Goal: Task Accomplishment & Management: Complete application form

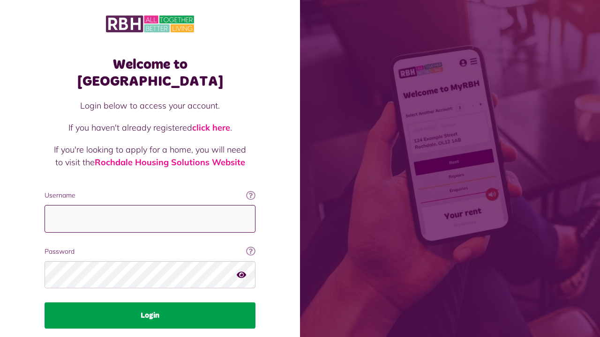
type input "**********"
click at [156, 303] on button "Login" at bounding box center [150, 316] width 211 height 26
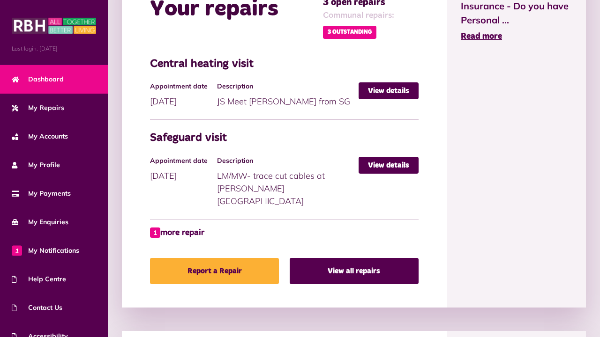
scroll to position [474, 0]
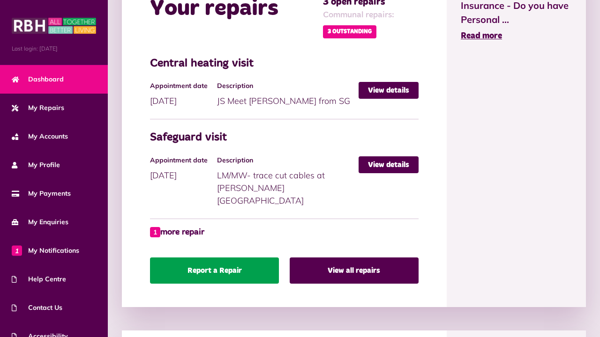
click at [209, 262] on link "Report a Repair" at bounding box center [214, 271] width 129 height 26
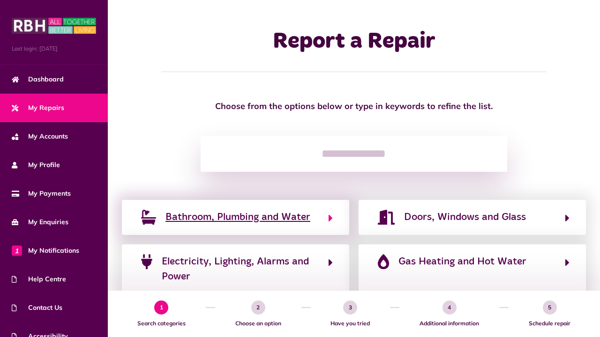
click at [214, 218] on span "Bathroom, Plumbing and Water" at bounding box center [237, 217] width 145 height 15
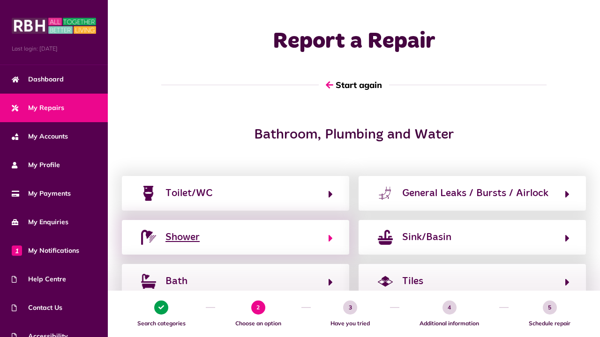
click at [207, 243] on button "Shower" at bounding box center [235, 238] width 194 height 16
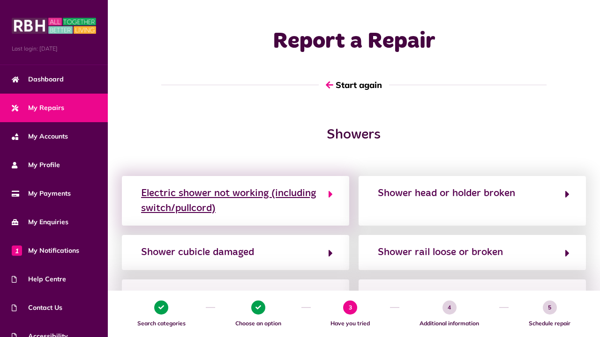
click at [217, 198] on div "Electric shower not working (including switch/pullcord)" at bounding box center [230, 201] width 178 height 30
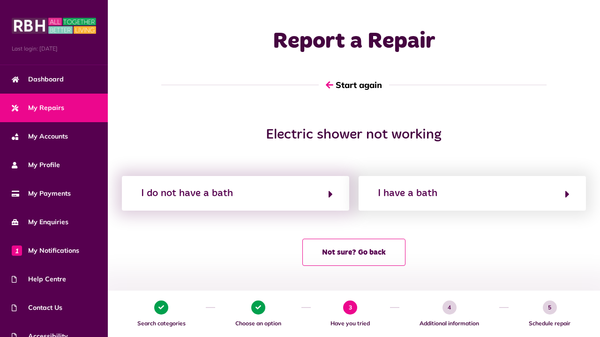
click at [333, 194] on div "I do not have a bath" at bounding box center [235, 193] width 227 height 35
click at [328, 194] on button "I do not have a bath" at bounding box center [235, 194] width 194 height 16
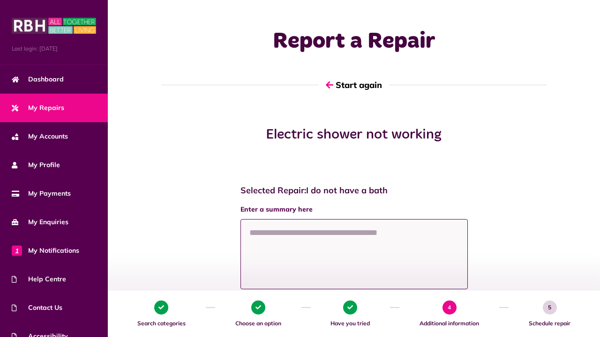
click at [306, 233] on textarea at bounding box center [353, 254] width 227 height 70
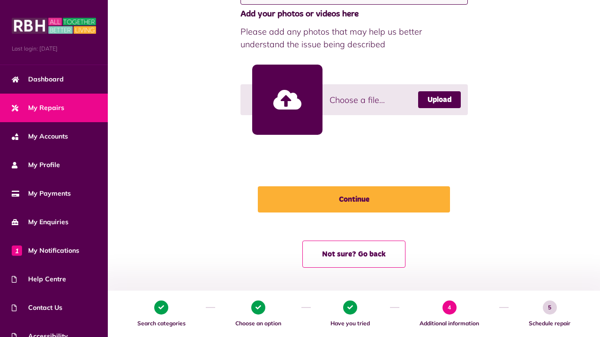
scroll to position [284, 0]
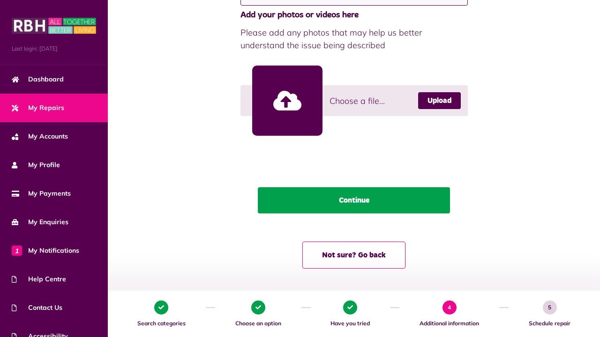
type textarea "**********"
click at [365, 202] on button "Continue" at bounding box center [354, 200] width 192 height 26
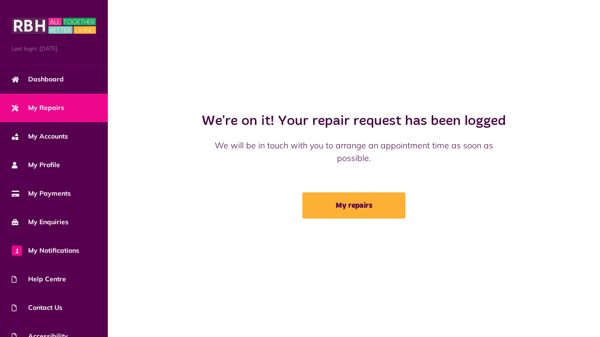
scroll to position [0, 0]
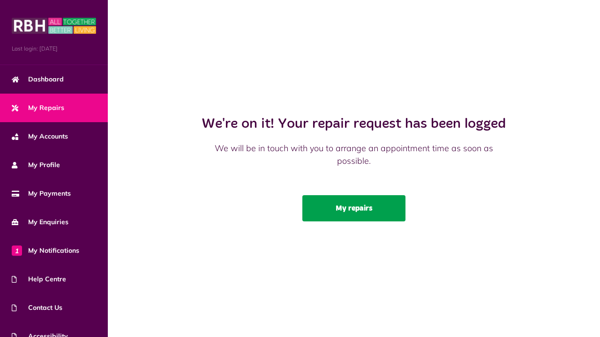
click at [350, 212] on link "My repairs" at bounding box center [353, 208] width 103 height 26
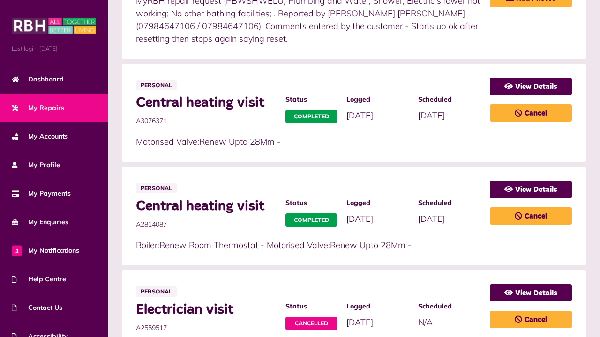
scroll to position [343, 0]
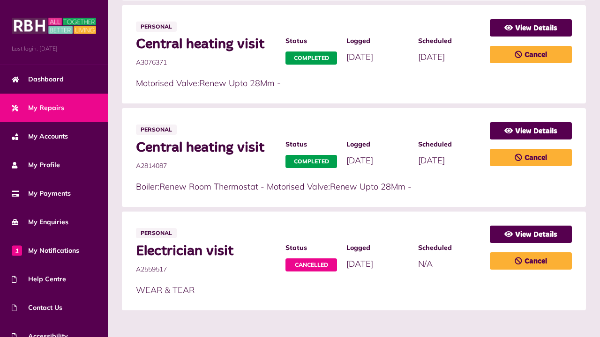
click at [350, 212] on li "Personal Electrician visit A2559517 Status Cancelled Logged 14/12/2022" at bounding box center [354, 261] width 464 height 99
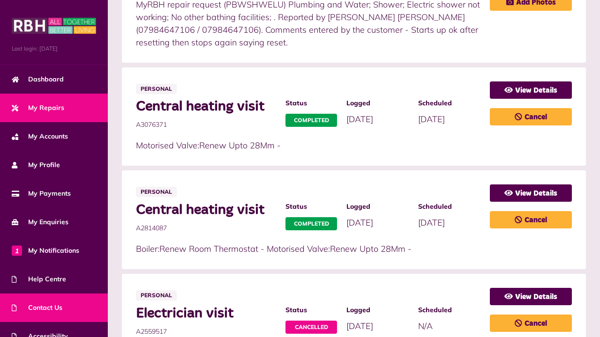
scroll to position [42, 0]
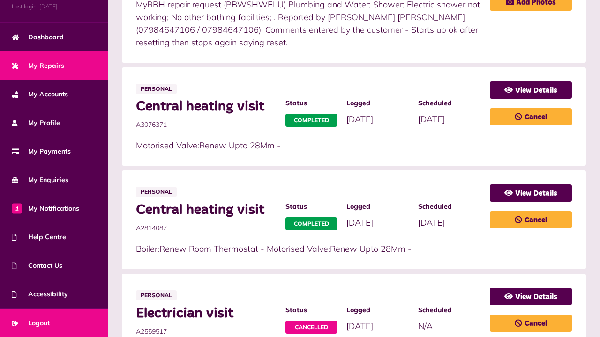
click at [70, 317] on link "Logout" at bounding box center [54, 323] width 108 height 29
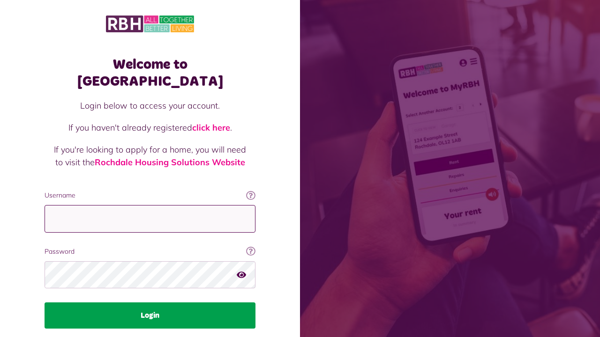
type input "**********"
click at [168, 303] on button "Login" at bounding box center [150, 316] width 211 height 26
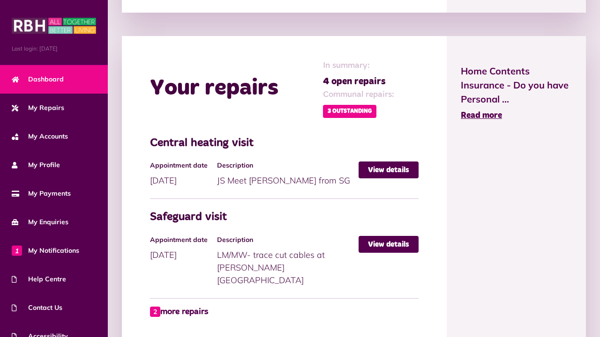
scroll to position [374, 0]
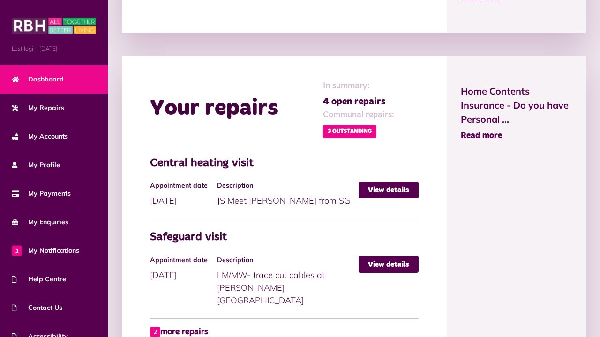
click at [358, 132] on span "3 Outstanding" at bounding box center [349, 131] width 53 height 13
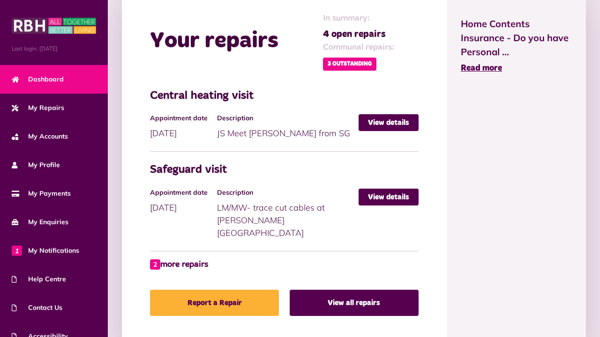
scroll to position [442, 0]
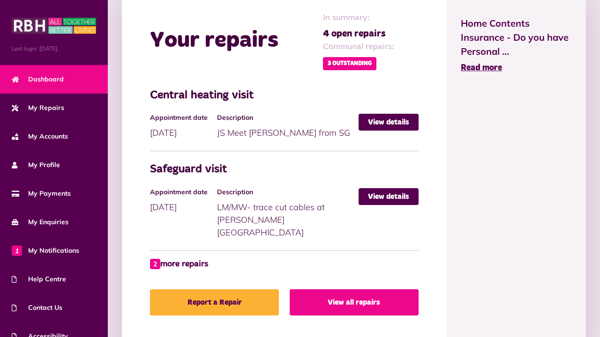
click at [355, 293] on link "View all repairs" at bounding box center [354, 303] width 129 height 26
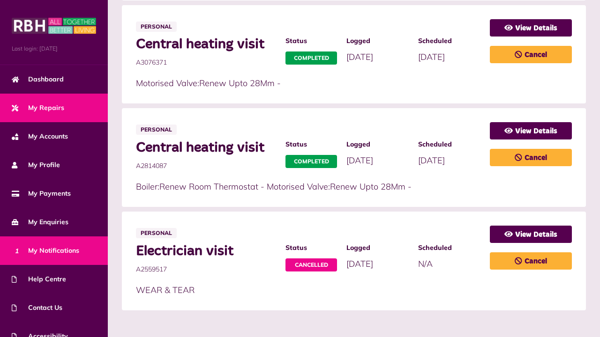
scroll to position [42, 0]
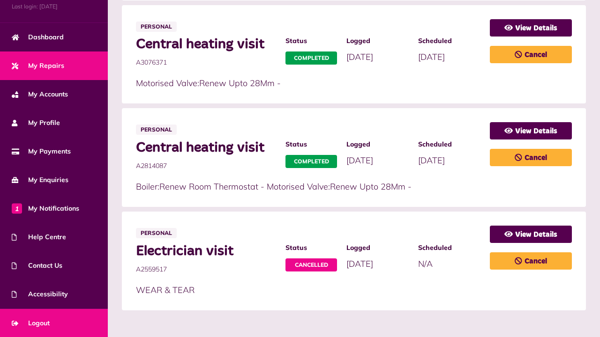
click at [71, 320] on link "Logout" at bounding box center [54, 323] width 108 height 29
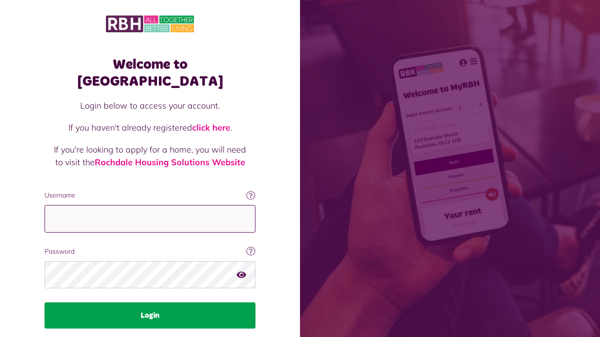
type input "**********"
click at [149, 303] on button "Login" at bounding box center [150, 316] width 211 height 26
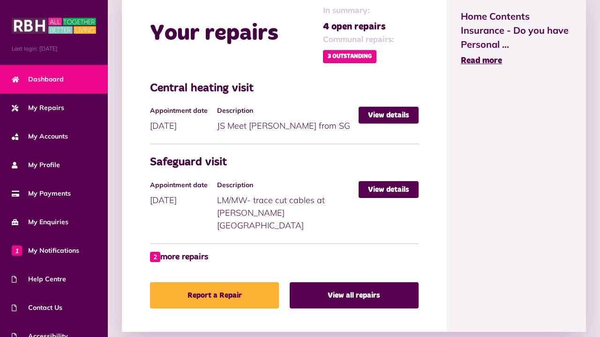
scroll to position [449, 0]
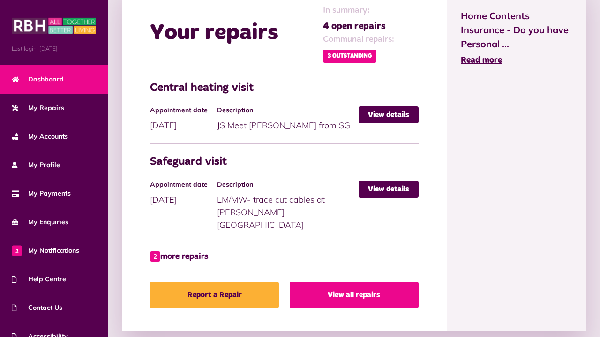
click at [342, 283] on link "View all repairs" at bounding box center [354, 295] width 129 height 26
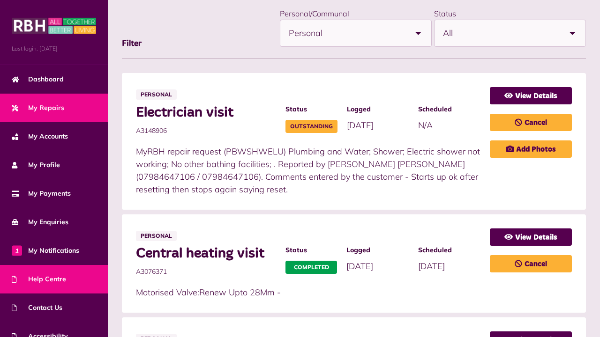
scroll to position [42, 0]
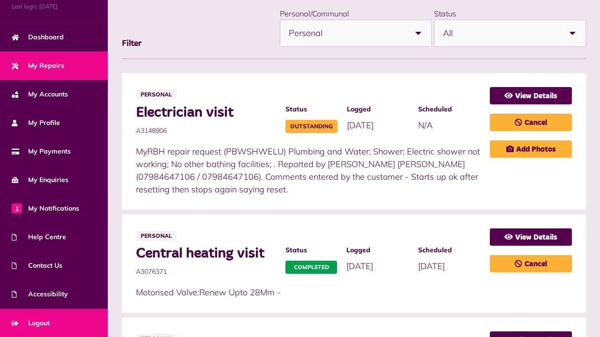
click at [63, 320] on link "Logout" at bounding box center [54, 323] width 108 height 29
